Goal: Information Seeking & Learning: Check status

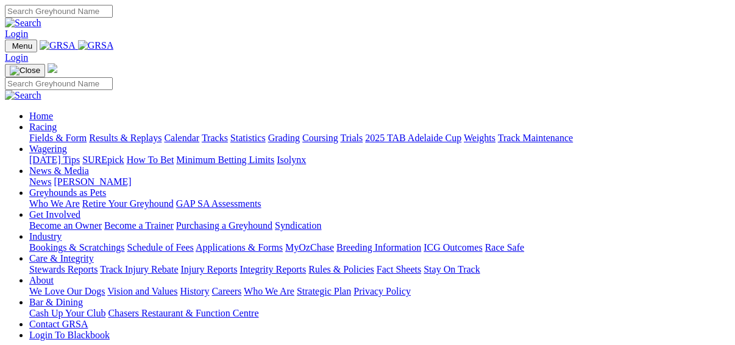
click at [131, 133] on link "Results & Replays" at bounding box center [125, 138] width 73 height 10
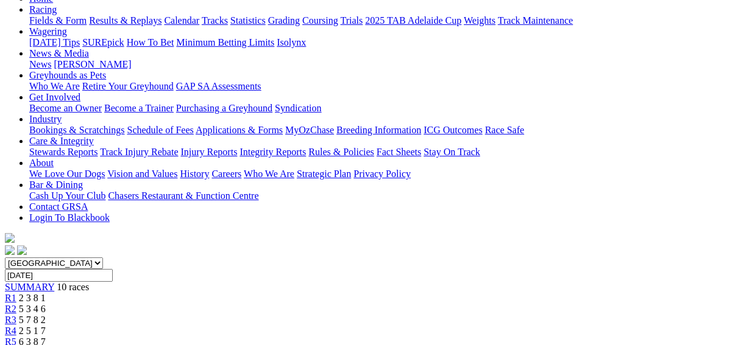
scroll to position [146, 0]
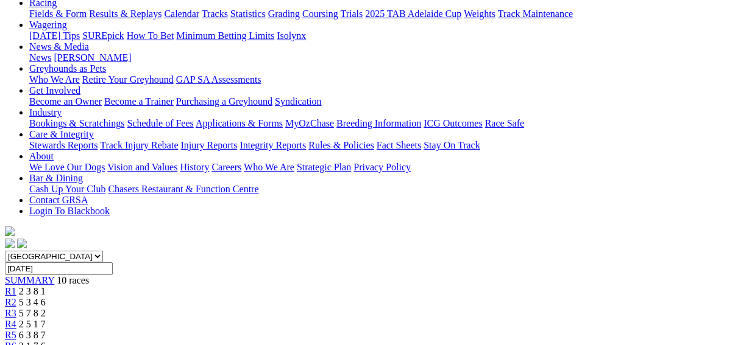
click at [16, 286] on span "R1" at bounding box center [11, 291] width 12 height 10
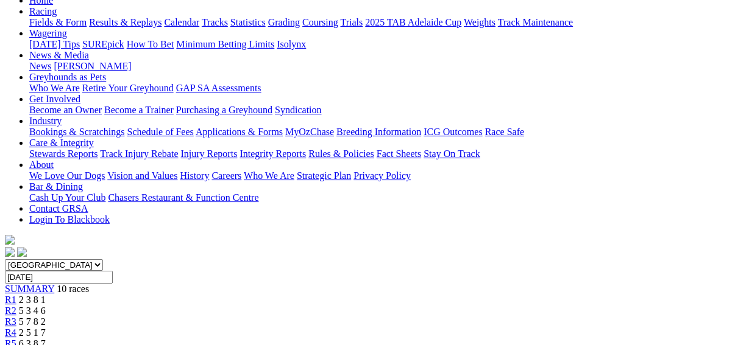
scroll to position [97, 0]
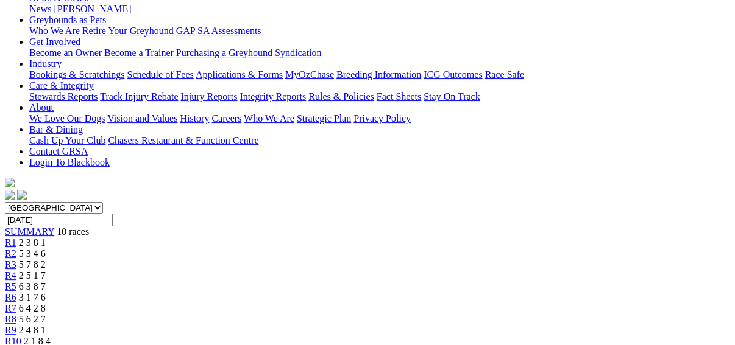
scroll to position [195, 0]
